Goal: Navigation & Orientation: Find specific page/section

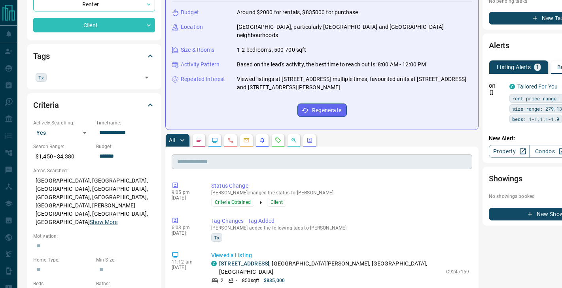
scroll to position [150, 0]
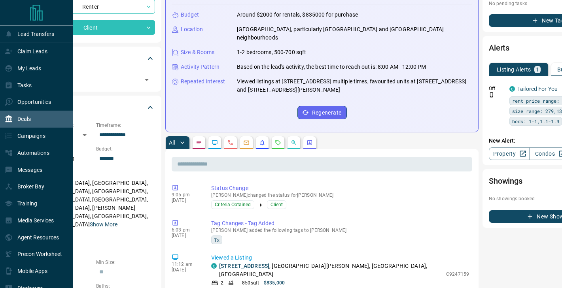
click at [32, 122] on div "Deals" at bounding box center [36, 119] width 73 height 17
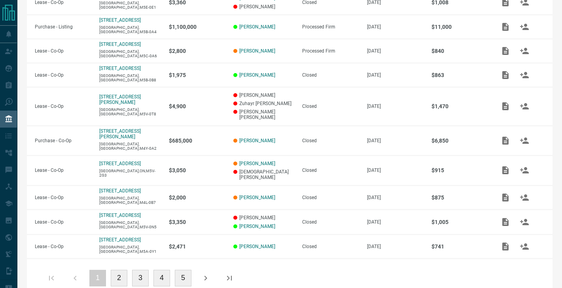
scroll to position [197, 0]
click at [131, 269] on div "1 2 3 4 5" at bounding box center [140, 278] width 197 height 19
click at [119, 271] on button "2" at bounding box center [119, 279] width 17 height 17
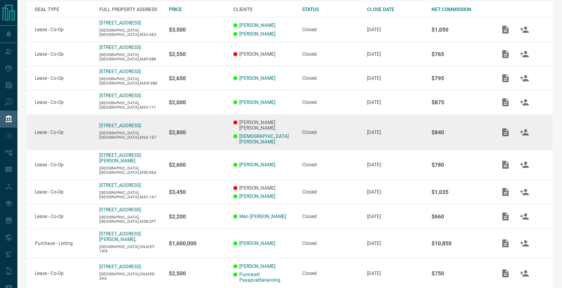
scroll to position [172, 0]
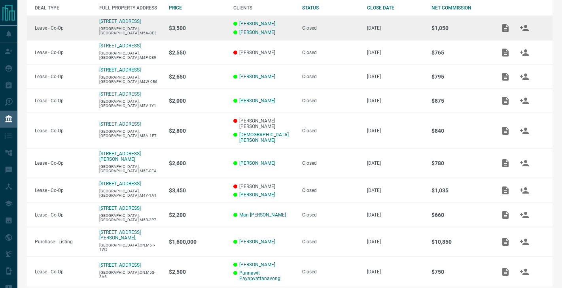
click at [258, 21] on link "[PERSON_NAME]" at bounding box center [257, 24] width 36 height 6
click at [254, 30] on link "[PERSON_NAME]" at bounding box center [257, 33] width 36 height 6
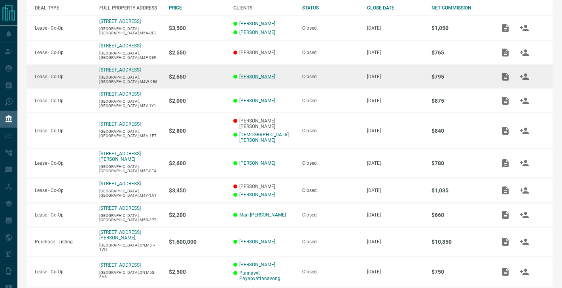
click at [254, 77] on link "[PERSON_NAME]" at bounding box center [257, 77] width 36 height 6
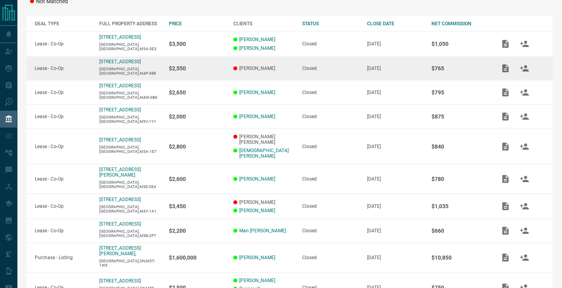
scroll to position [155, 0]
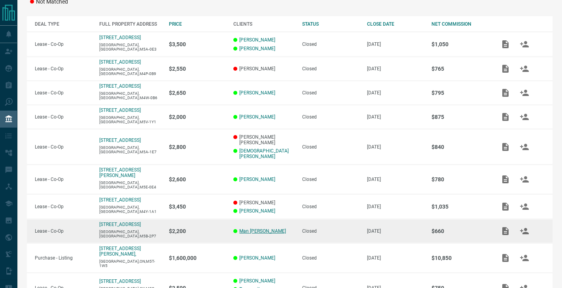
click at [258, 229] on link "Man [PERSON_NAME]" at bounding box center [262, 232] width 47 height 6
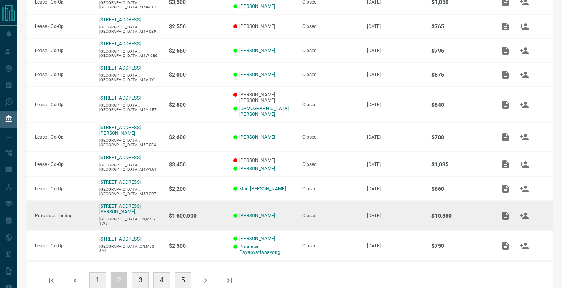
scroll to position [197, 0]
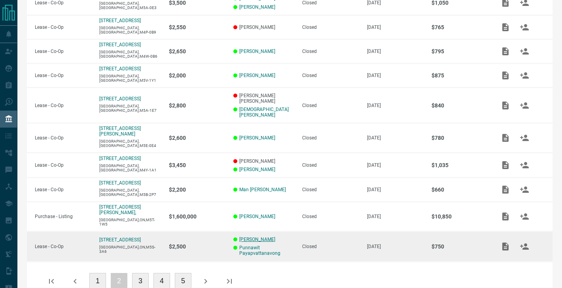
click at [253, 237] on link "[PERSON_NAME]" at bounding box center [257, 240] width 36 height 6
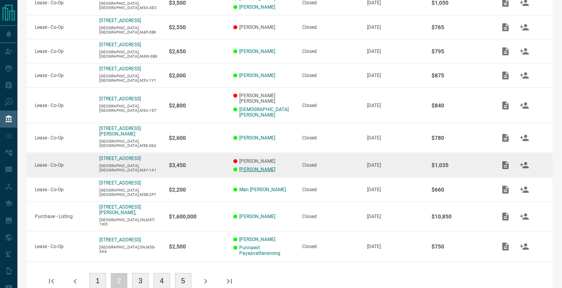
click at [246, 167] on link "[PERSON_NAME]" at bounding box center [257, 170] width 36 height 6
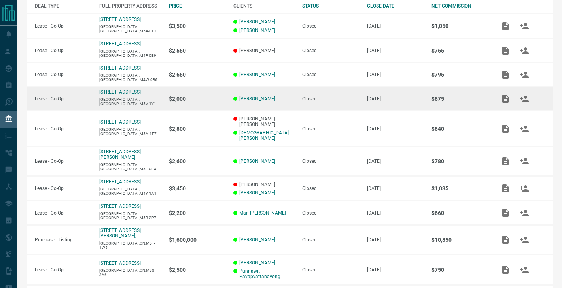
scroll to position [165, 0]
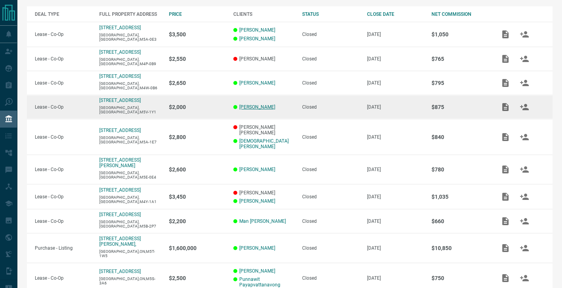
click at [254, 108] on link "[PERSON_NAME]" at bounding box center [257, 107] width 36 height 6
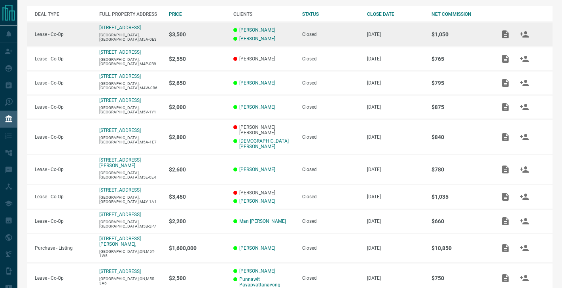
click at [250, 39] on link "[PERSON_NAME]" at bounding box center [257, 39] width 36 height 6
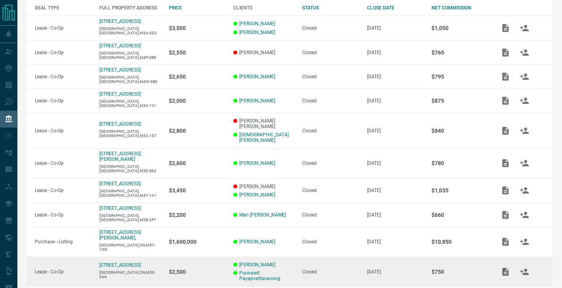
scroll to position [173, 0]
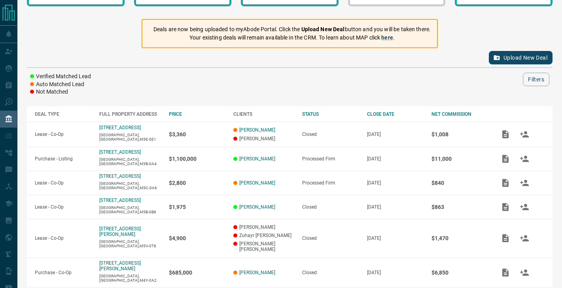
scroll to position [15, 0]
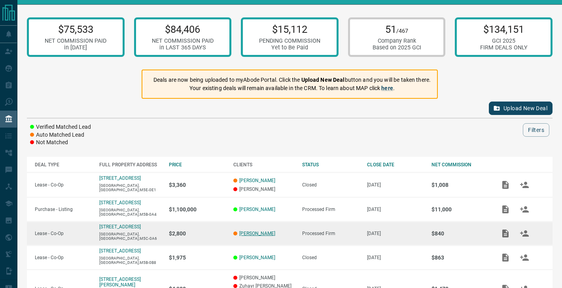
click at [261, 231] on link "[PERSON_NAME]" at bounding box center [257, 234] width 36 height 6
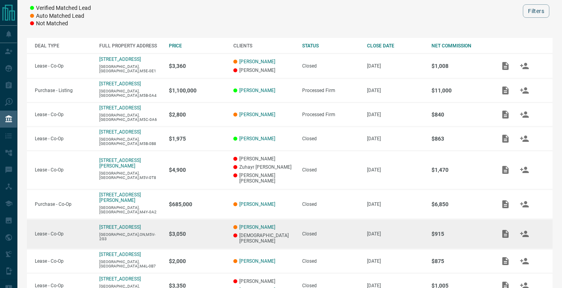
scroll to position [133, 0]
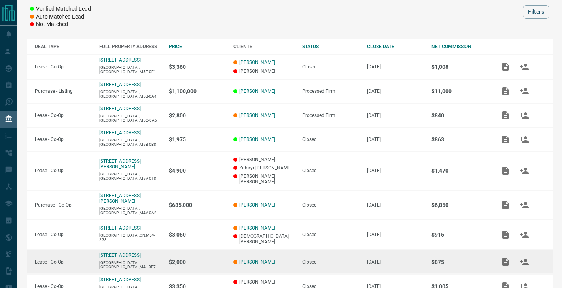
click at [258, 260] on link "[PERSON_NAME]" at bounding box center [257, 263] width 36 height 6
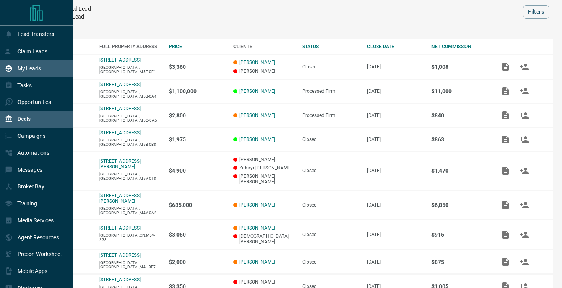
click at [34, 64] on div "My Leads" at bounding box center [23, 68] width 36 height 13
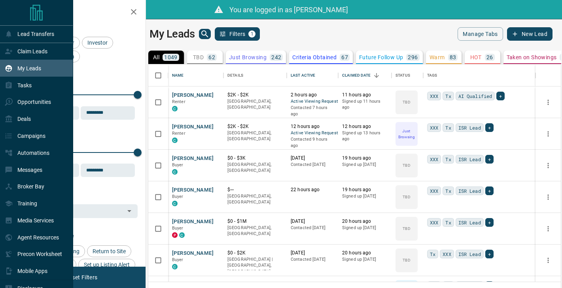
scroll to position [0, 0]
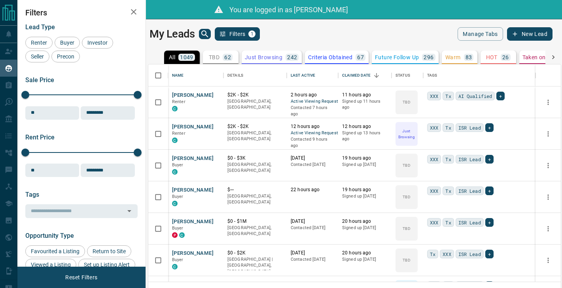
click at [207, 35] on icon "search button" at bounding box center [204, 33] width 7 height 7
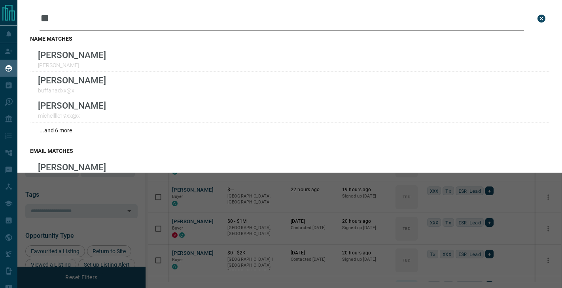
type input "*"
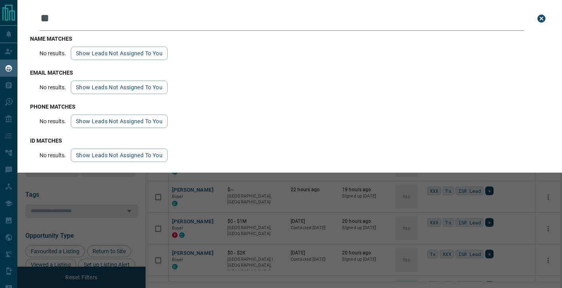
type input "*"
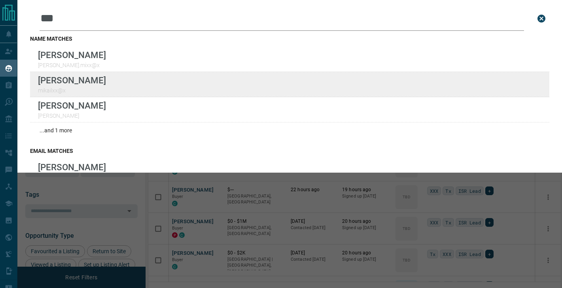
type input "***"
